Goal: Information Seeking & Learning: Learn about a topic

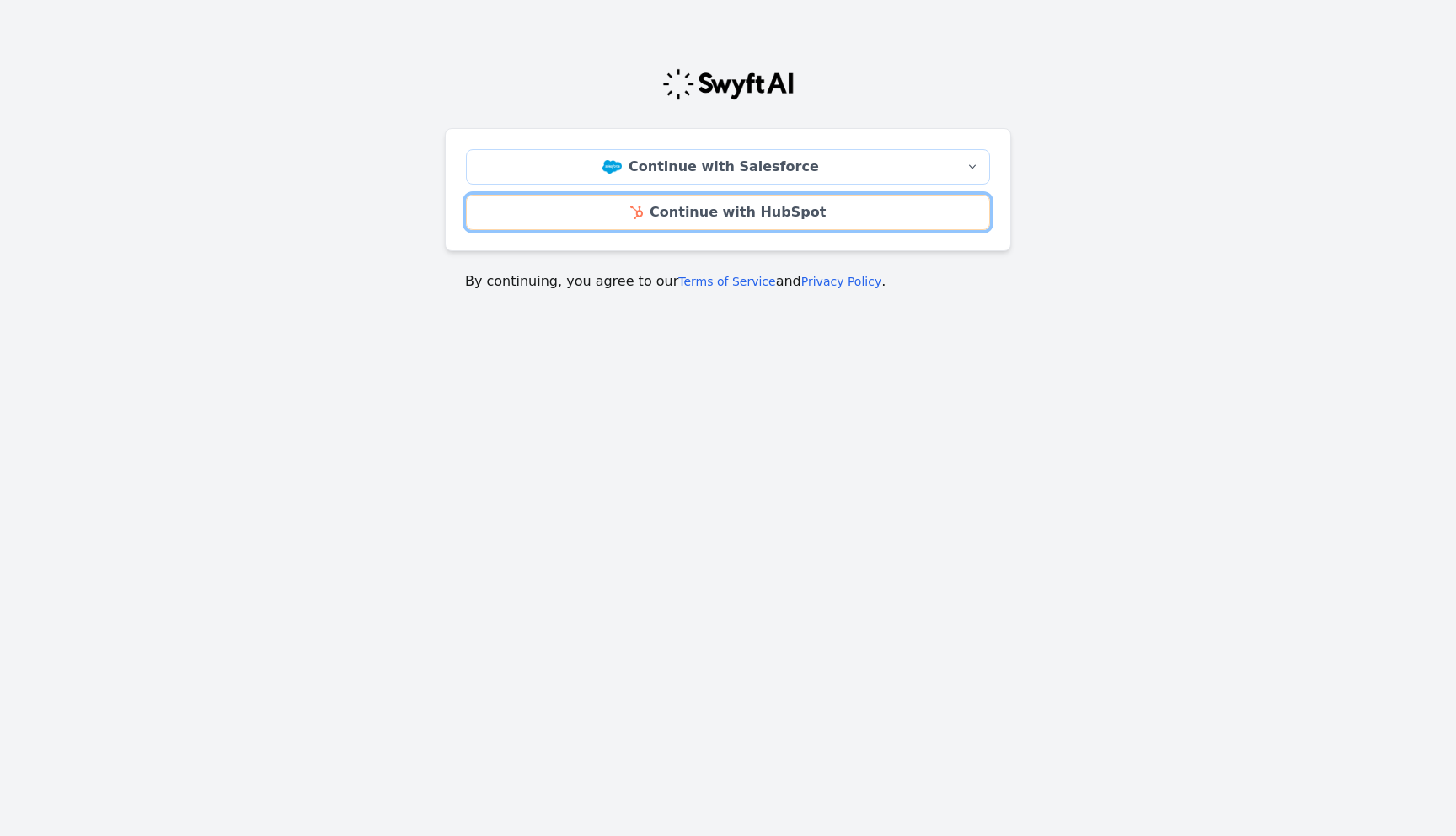
click at [699, 210] on link "Continue with HubSpot" at bounding box center [728, 212] width 524 height 35
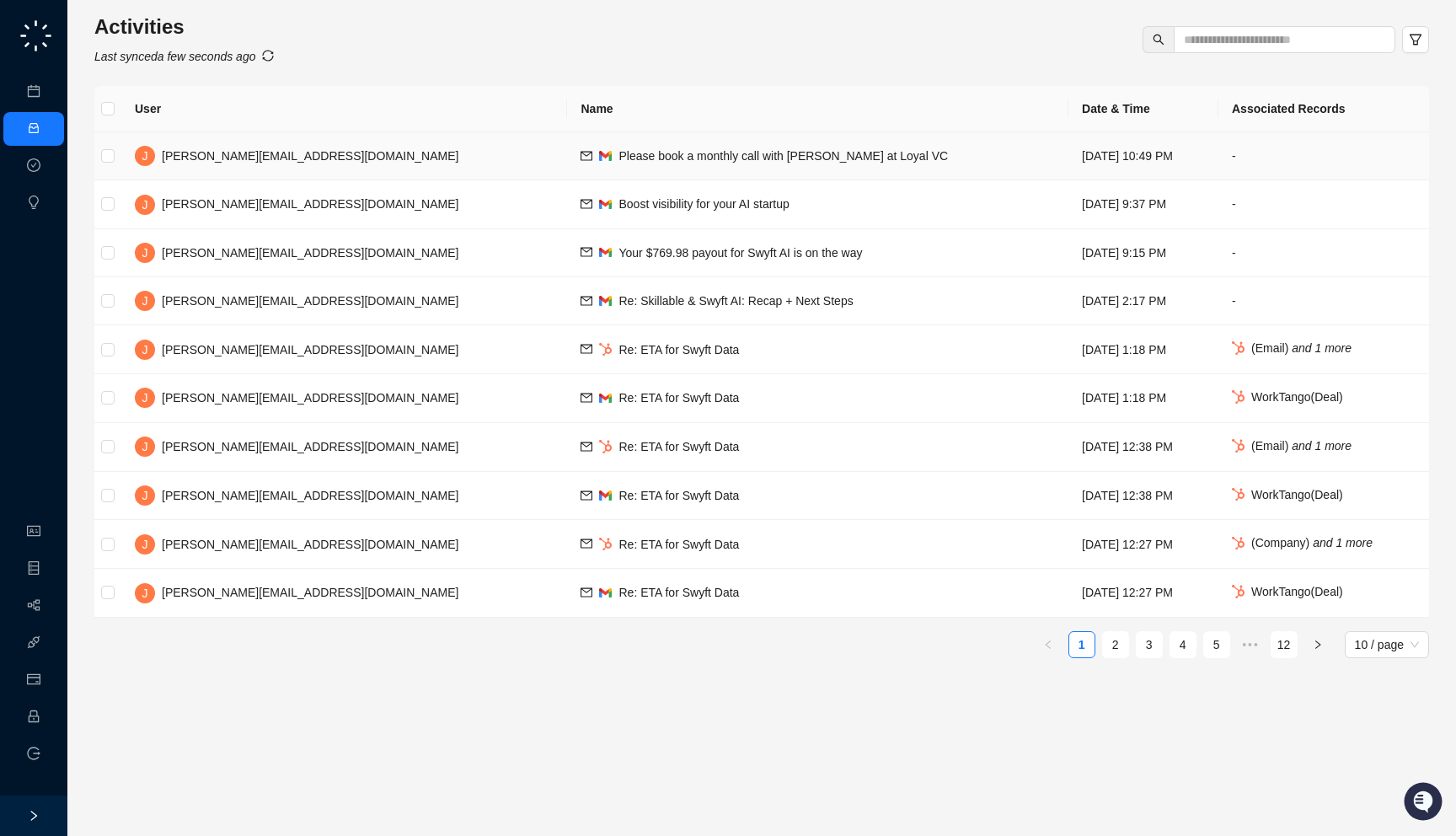
click at [618, 158] on span "Please book a monthly call with Erica at Loyal VC" at bounding box center [783, 155] width 329 height 14
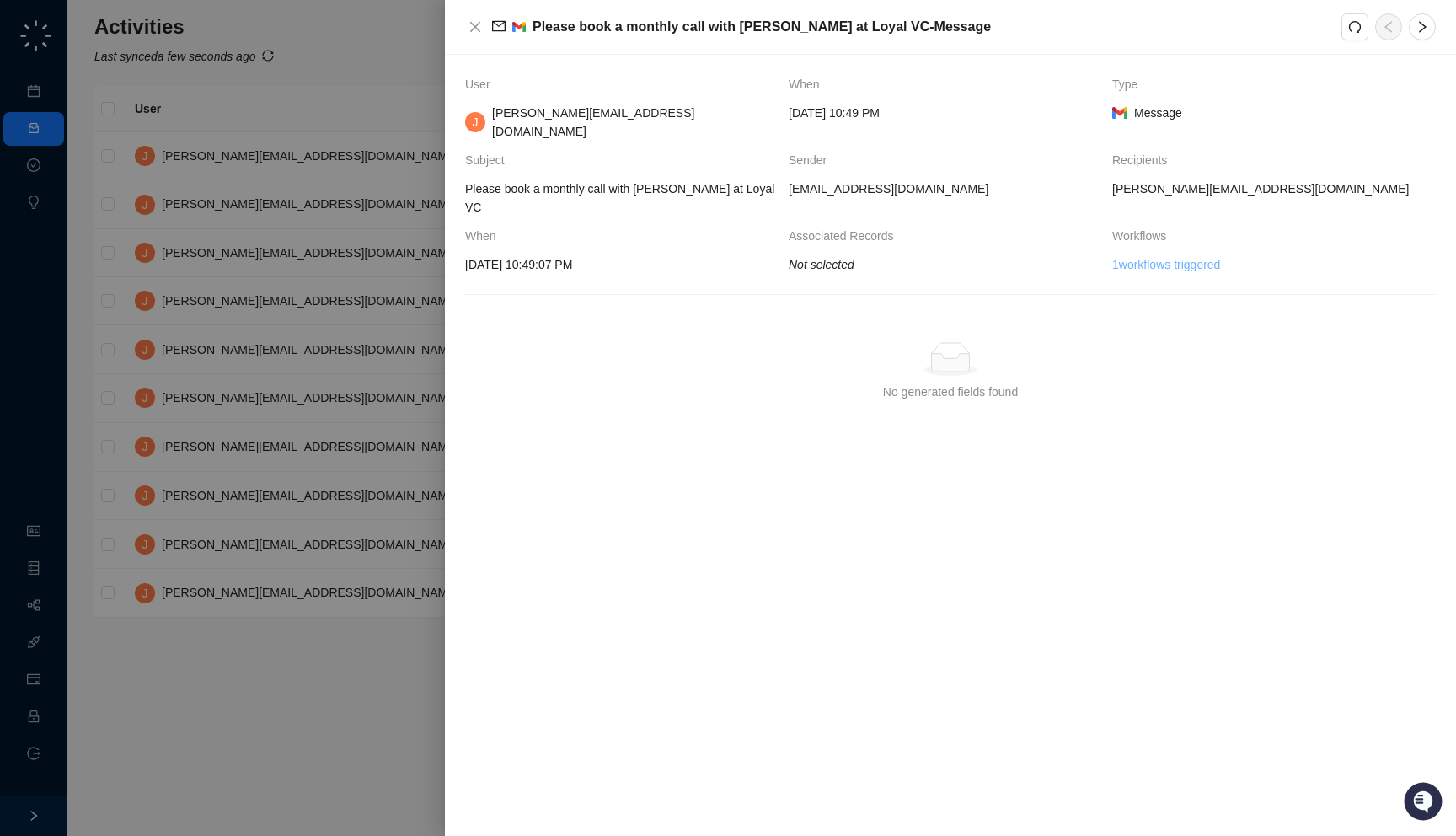
click at [1148, 256] on link "1 workflows triggered" at bounding box center [1165, 265] width 108 height 18
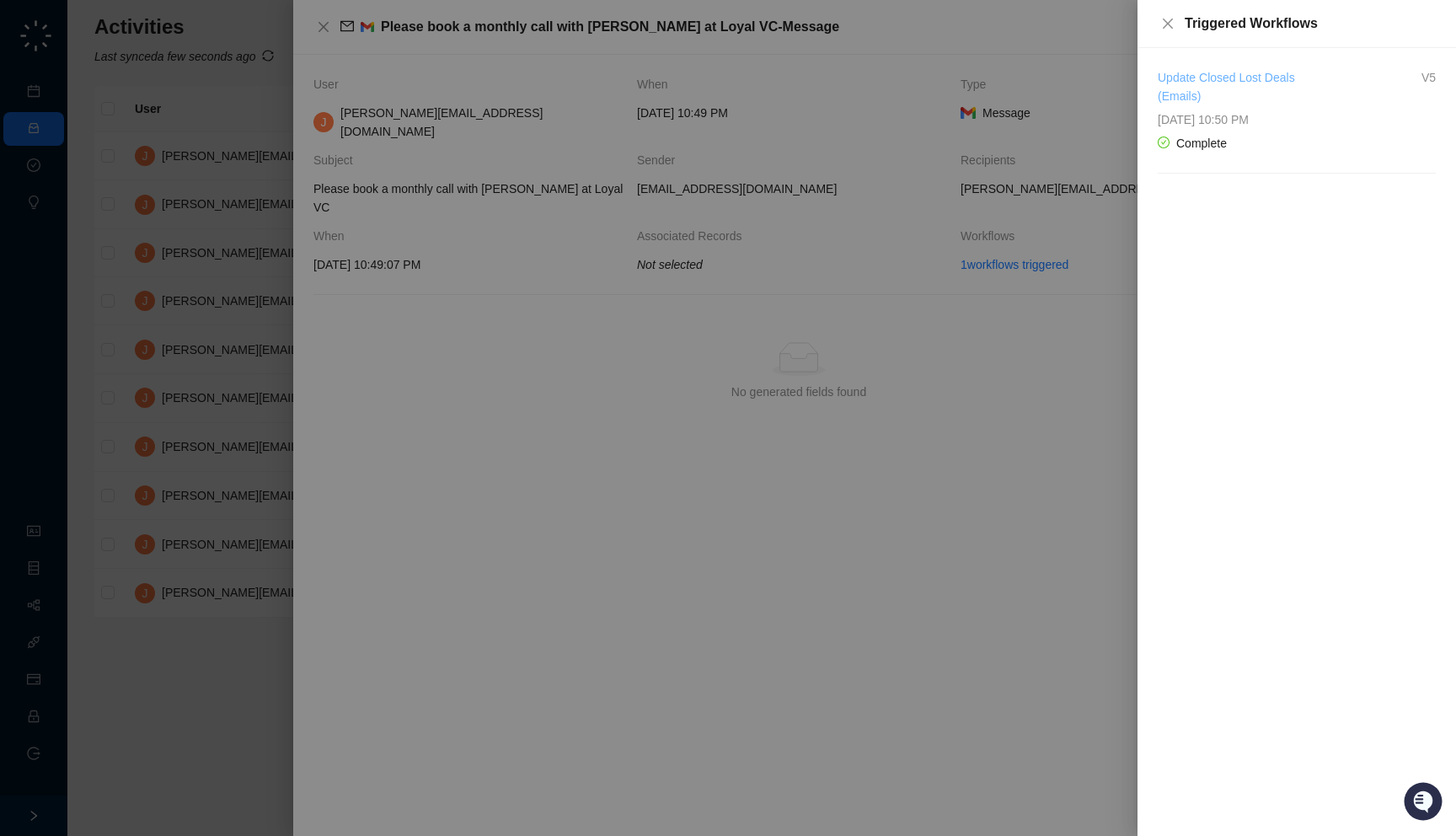
click at [1187, 95] on link "Update Closed Lost Deals (Emails)" at bounding box center [1225, 86] width 137 height 32
click at [631, 218] on div at bounding box center [728, 418] width 1456 height 836
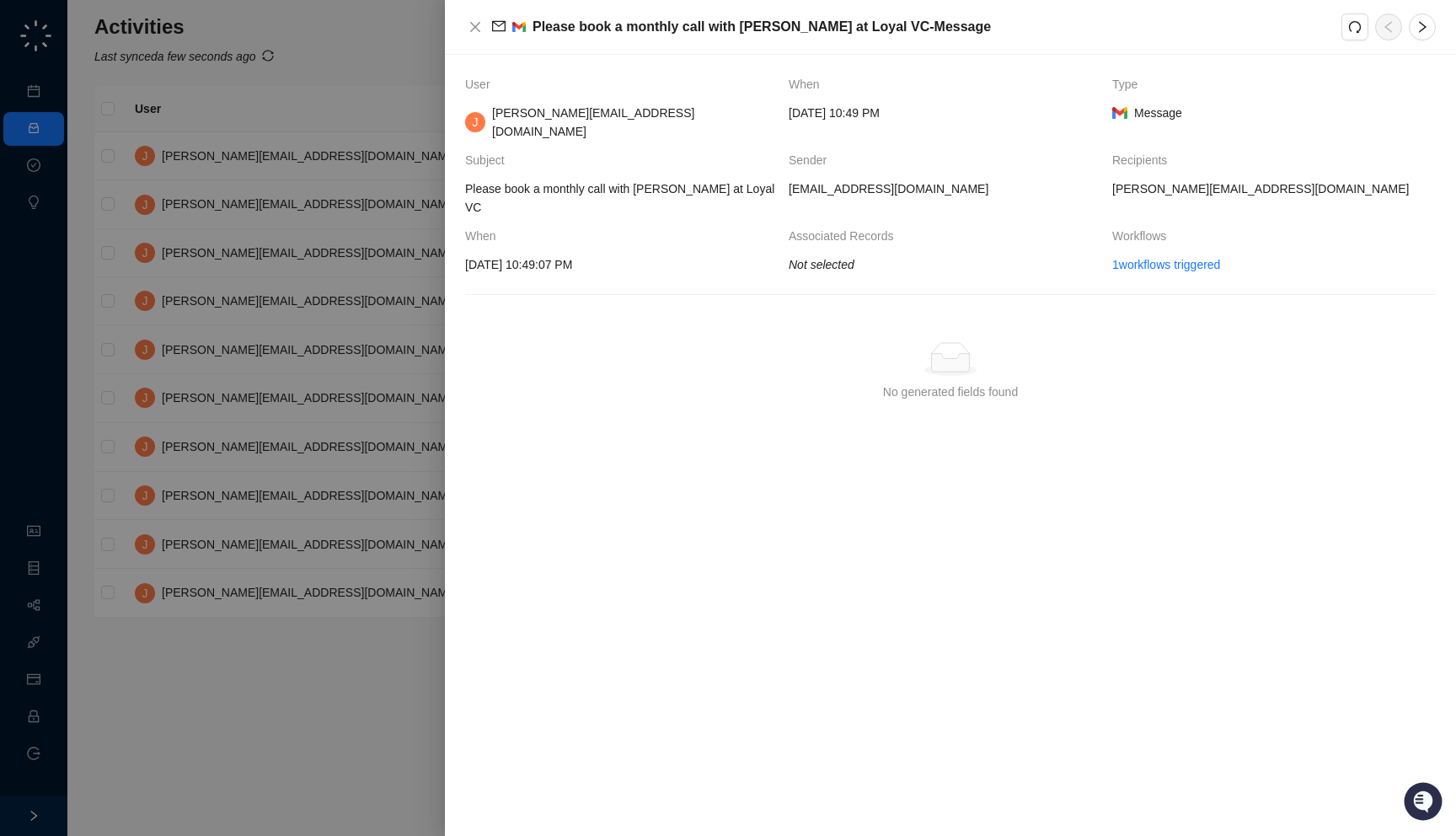
click at [312, 293] on div at bounding box center [728, 418] width 1456 height 836
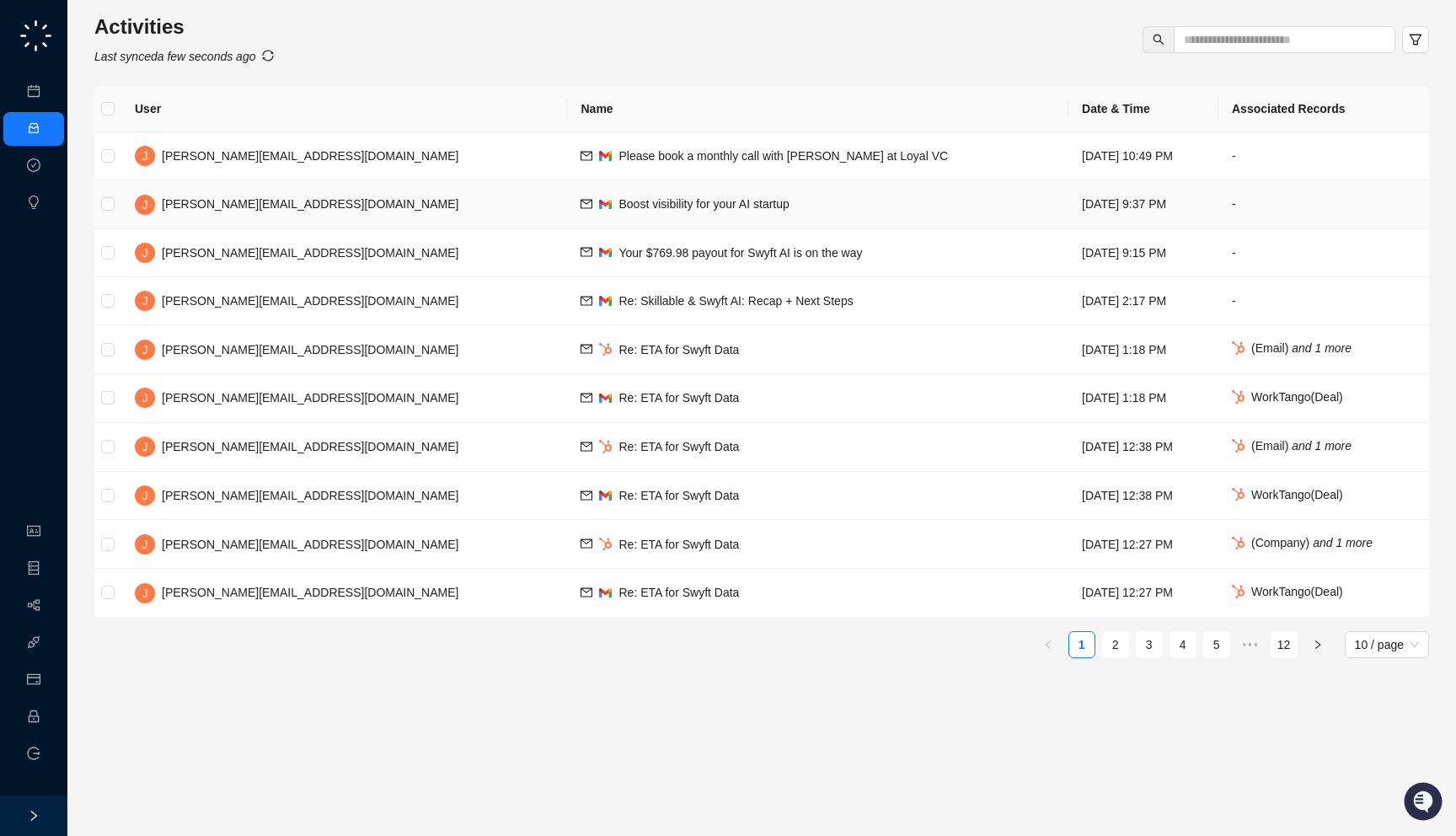
click at [618, 212] on div "Boost visibility for your AI startup" at bounding box center [703, 204] width 170 height 18
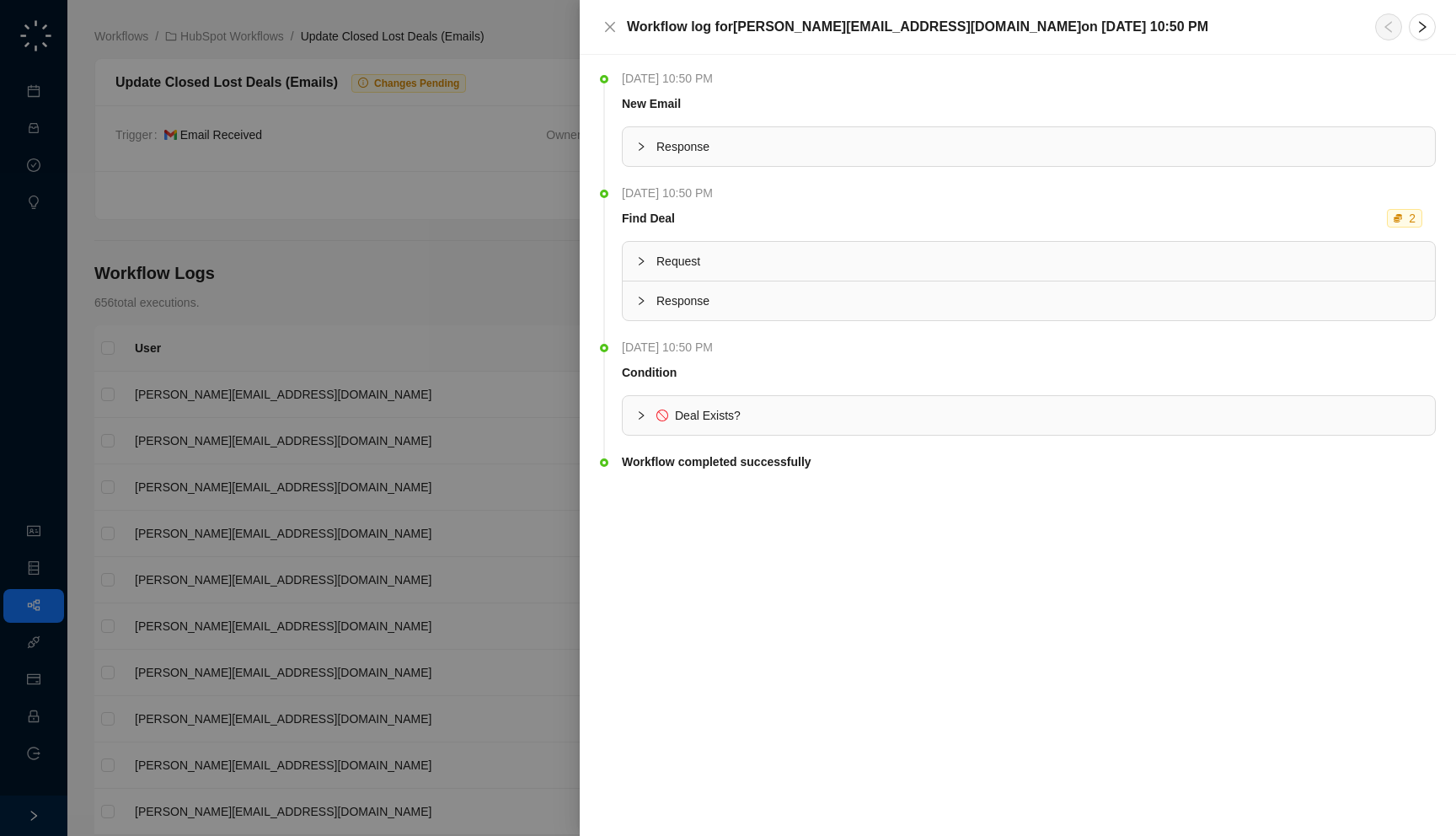
click at [754, 132] on div "Response" at bounding box center [1028, 146] width 812 height 39
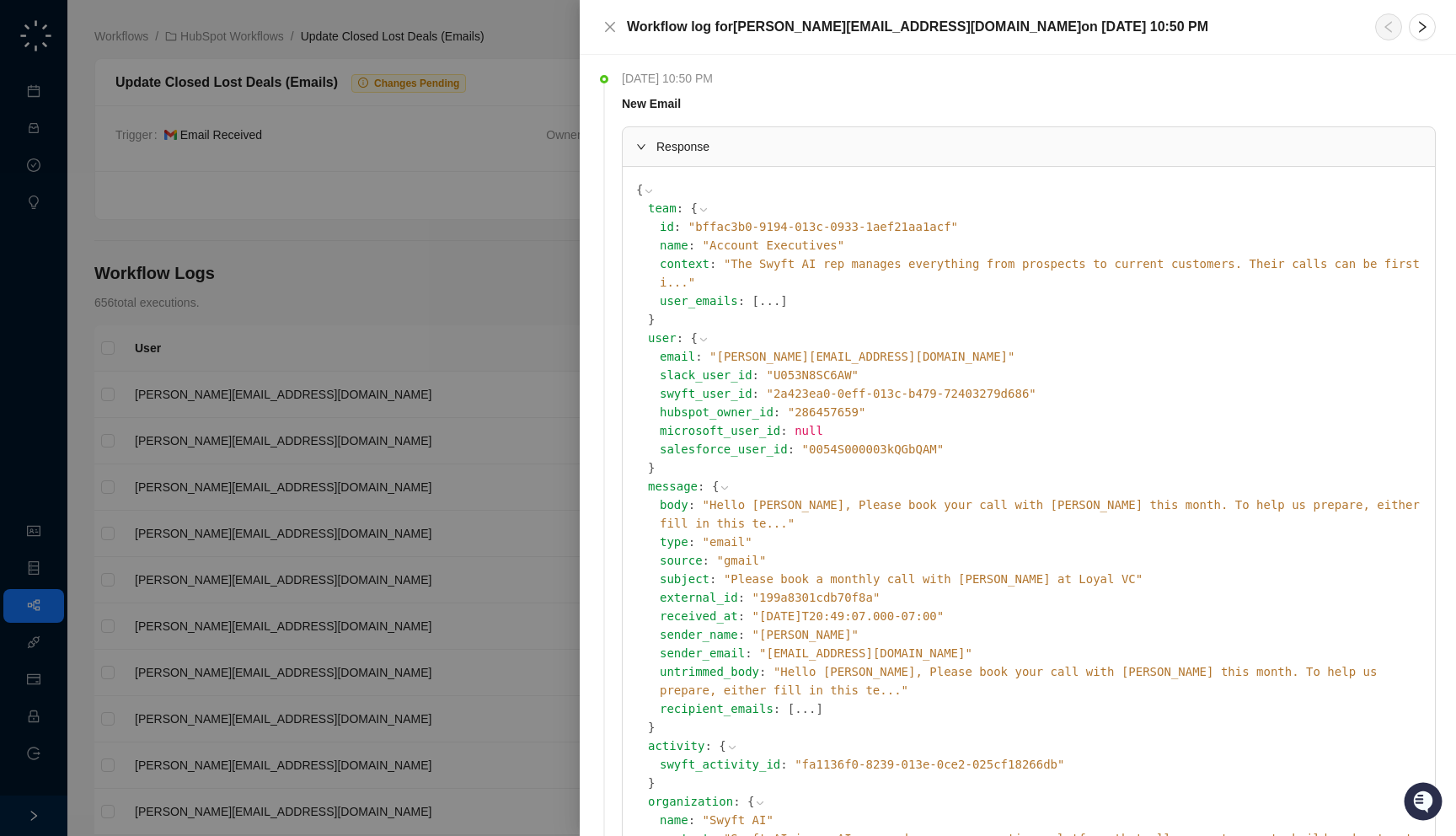
click at [892, 498] on span "" Hello Jake, Please book your call with Erica this month. To help us prepare, …" at bounding box center [1039, 513] width 760 height 32
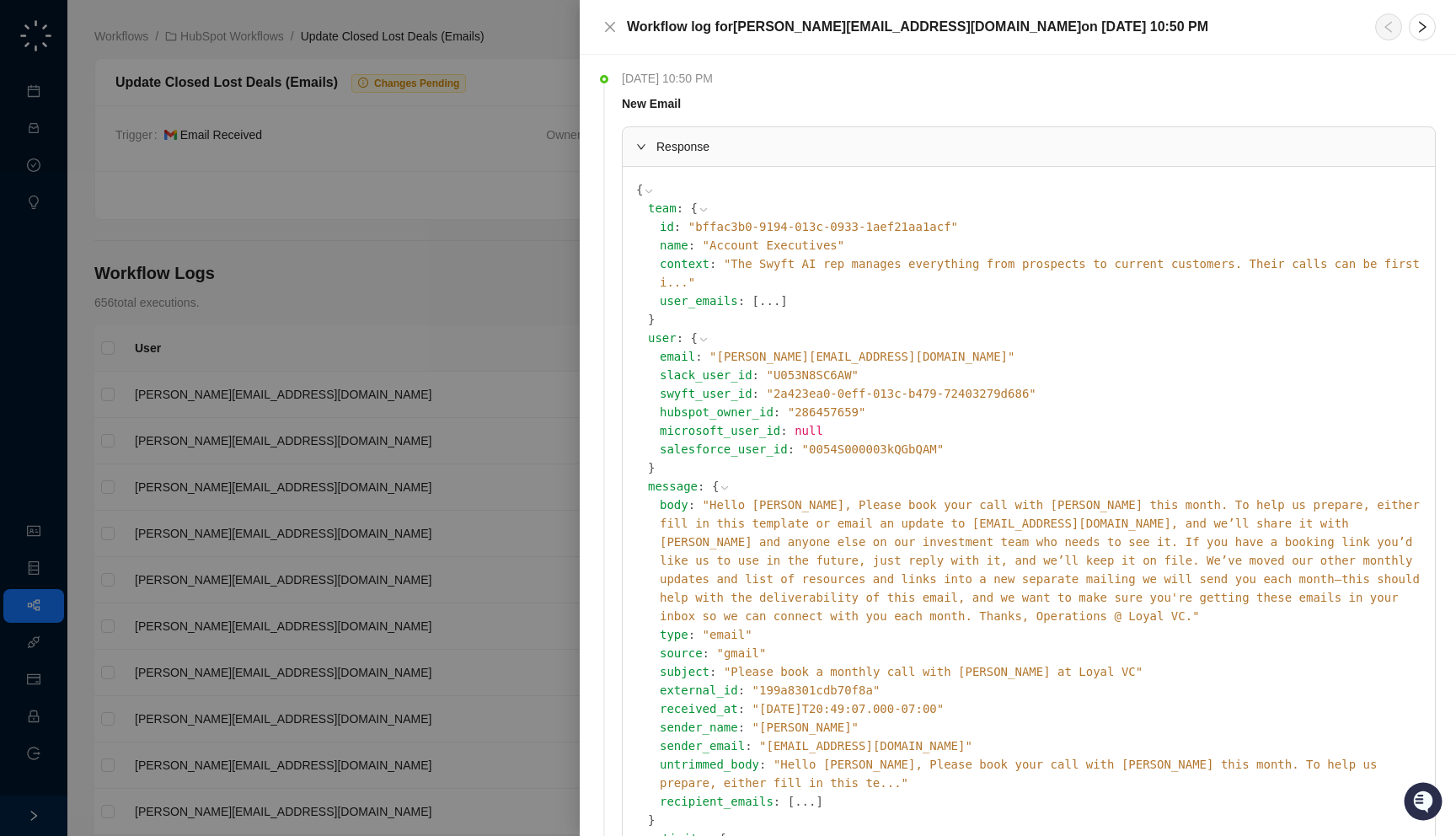
scroll to position [5, 0]
click at [900, 753] on span "" Hello Jake, Please book your call with Erica this month. To help us prepare, …" at bounding box center [1017, 769] width 717 height 32
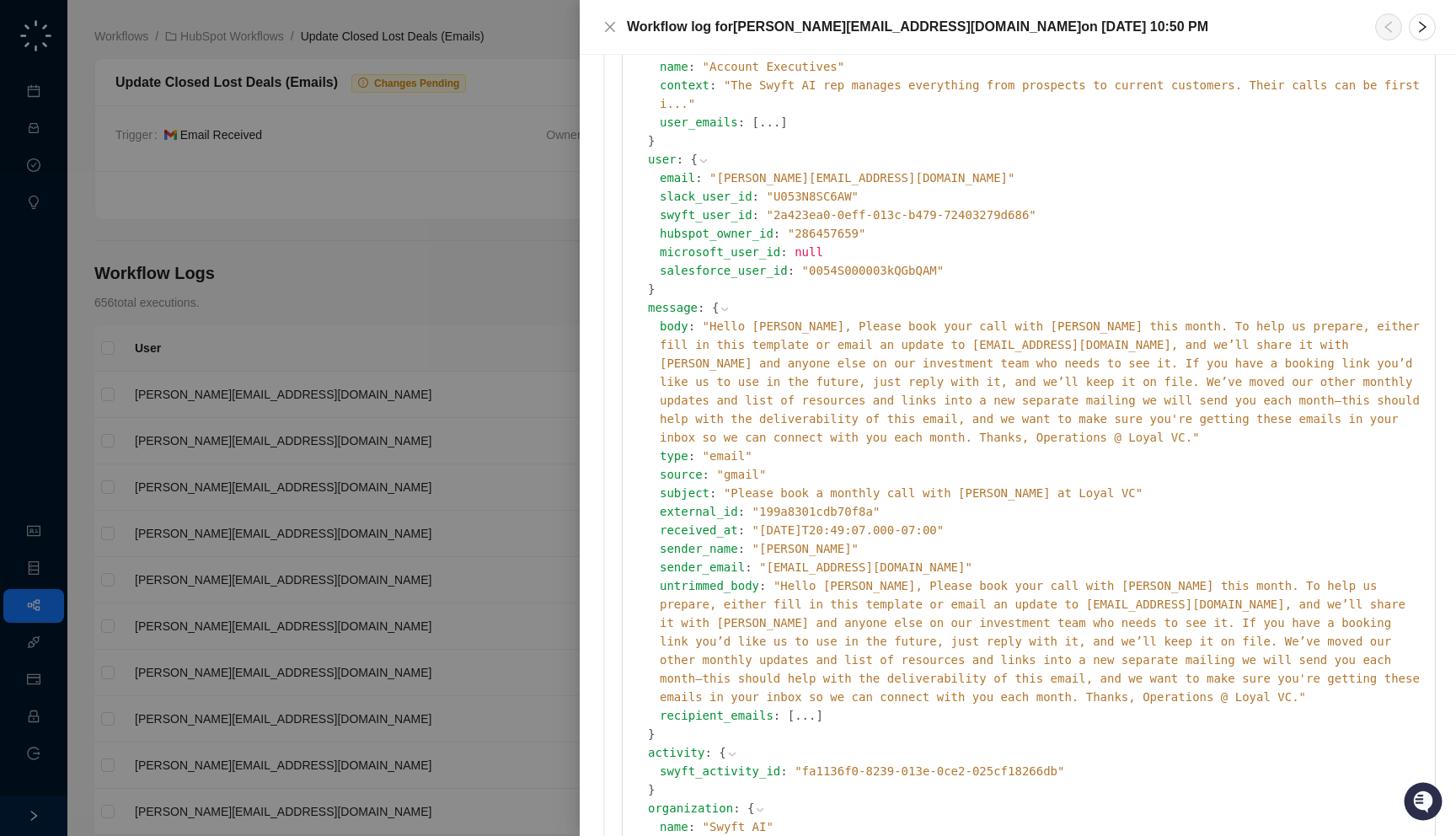
scroll to position [185, 0]
